Goal: Check status: Check status

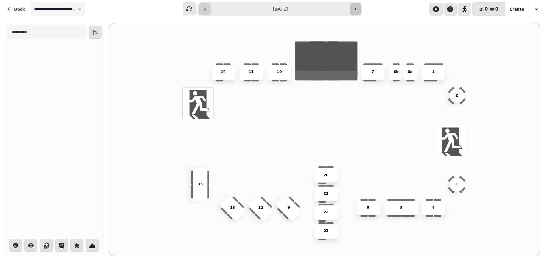
click at [355, 11] on button "button" at bounding box center [355, 8] width 11 height 11
type input "**********"
